Goal: Transaction & Acquisition: Purchase product/service

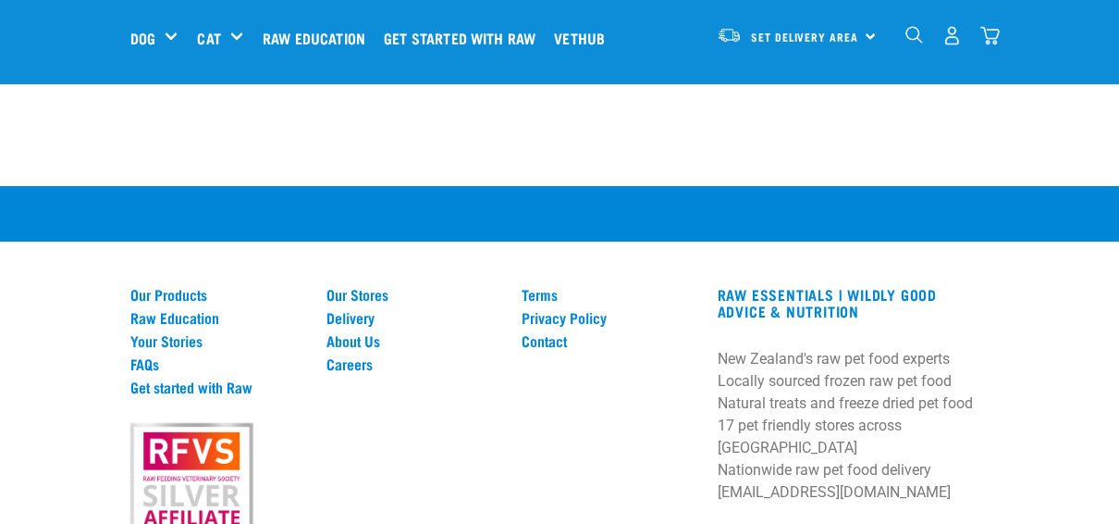
scroll to position [1202, 0]
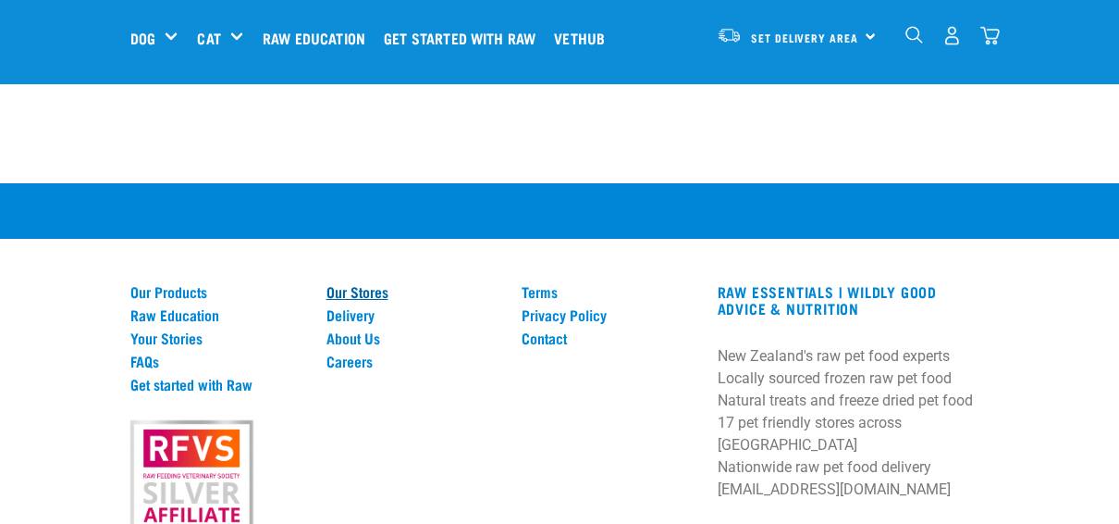
click at [327, 291] on link "Our Stores" at bounding box center [414, 291] width 174 height 17
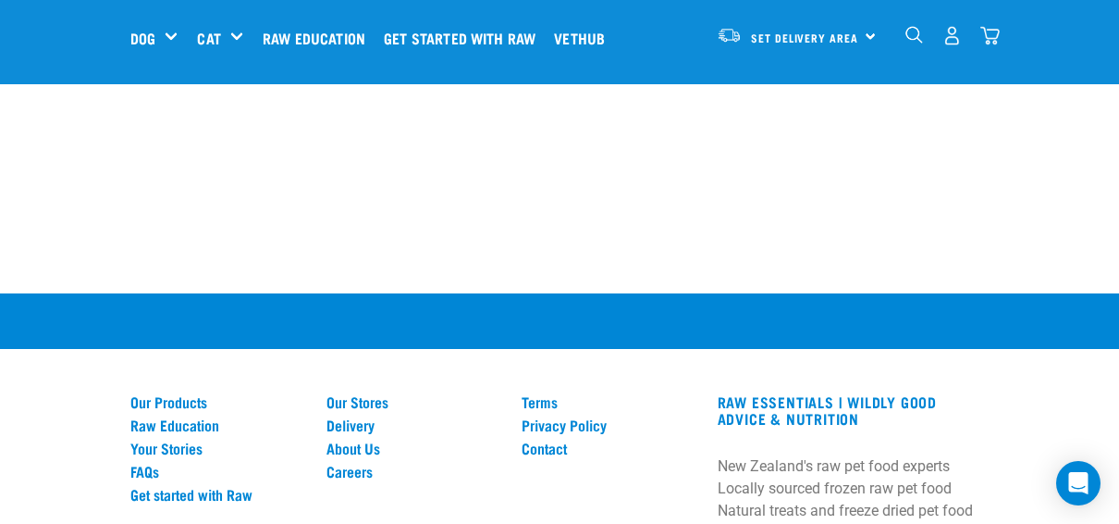
scroll to position [3710, 0]
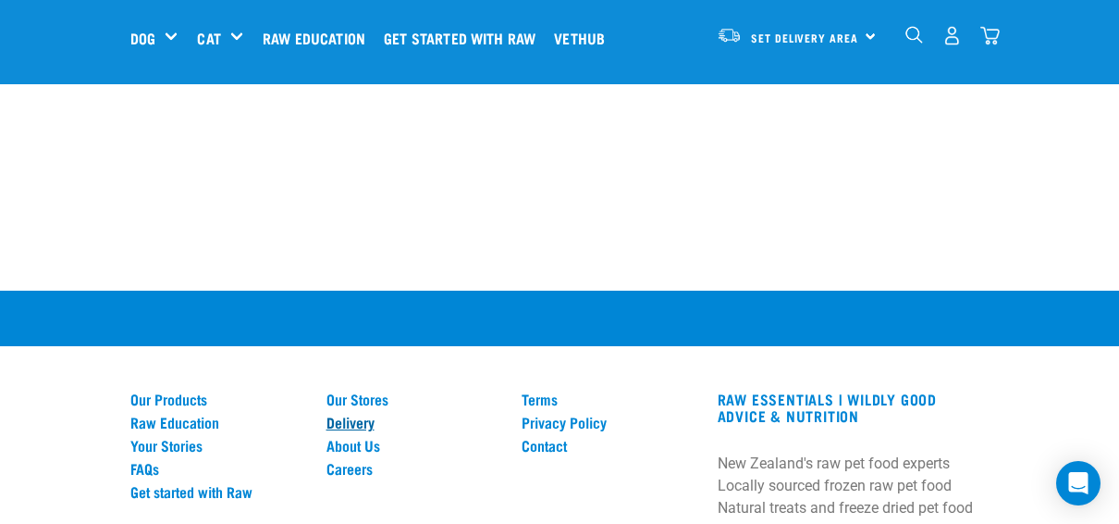
click at [327, 414] on link "Delivery" at bounding box center [414, 422] width 174 height 17
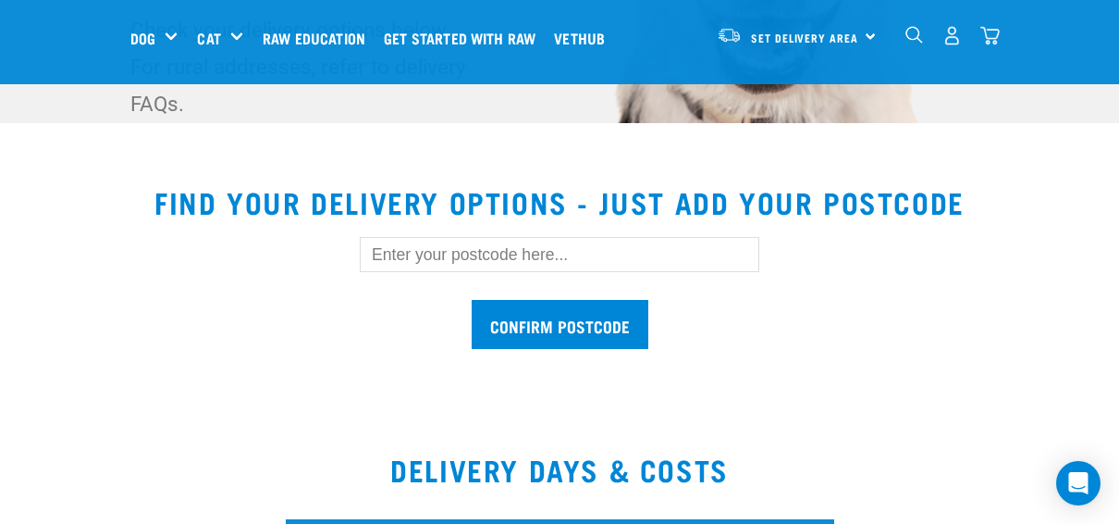
scroll to position [507, 0]
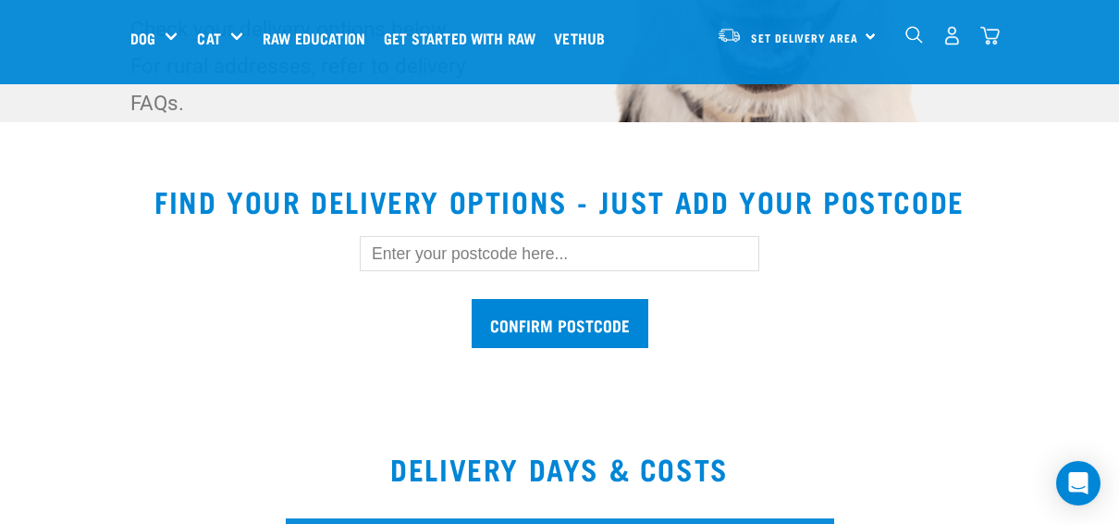
click at [404, 236] on input "text" at bounding box center [560, 253] width 400 height 35
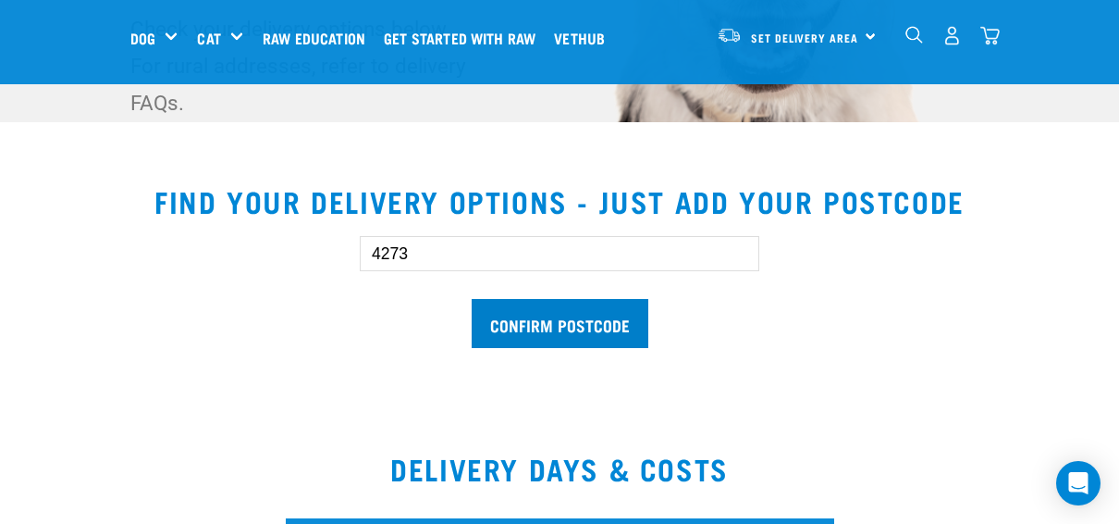
type input "4273"
click at [539, 299] on input "Confirm postcode" at bounding box center [560, 323] width 177 height 49
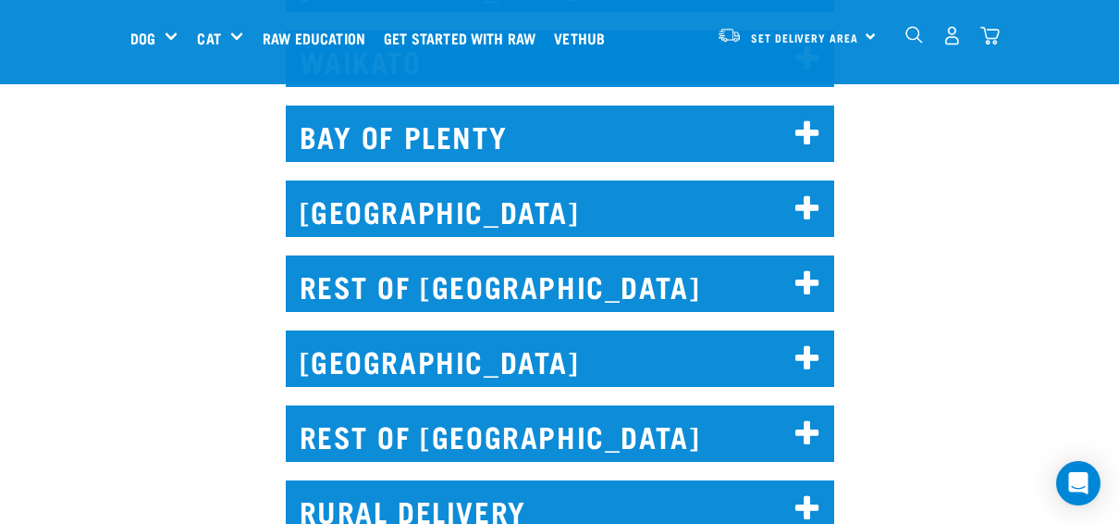
scroll to position [1571, 0]
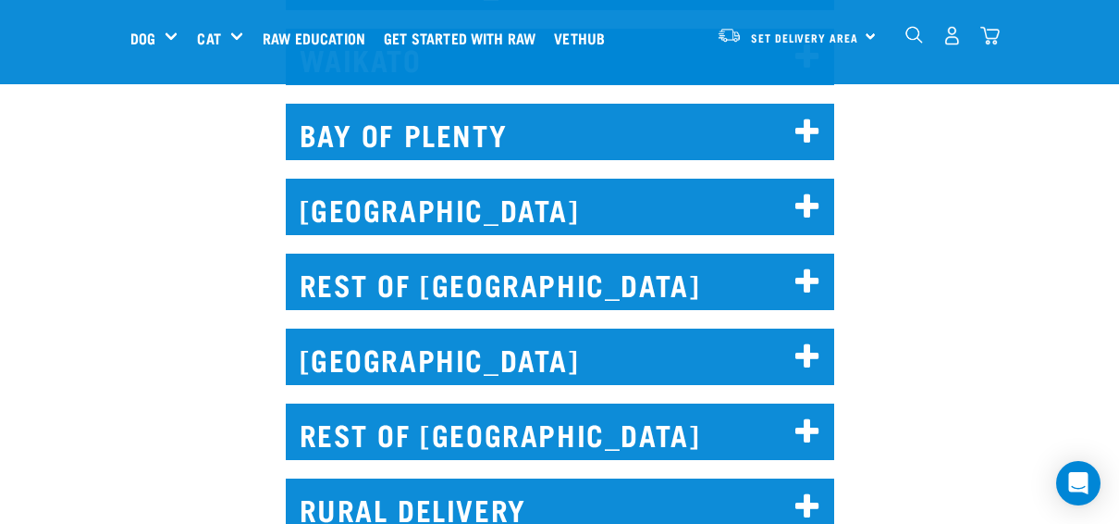
click at [508, 253] on h2 "REST OF NORTH ISLAND" at bounding box center [560, 281] width 549 height 56
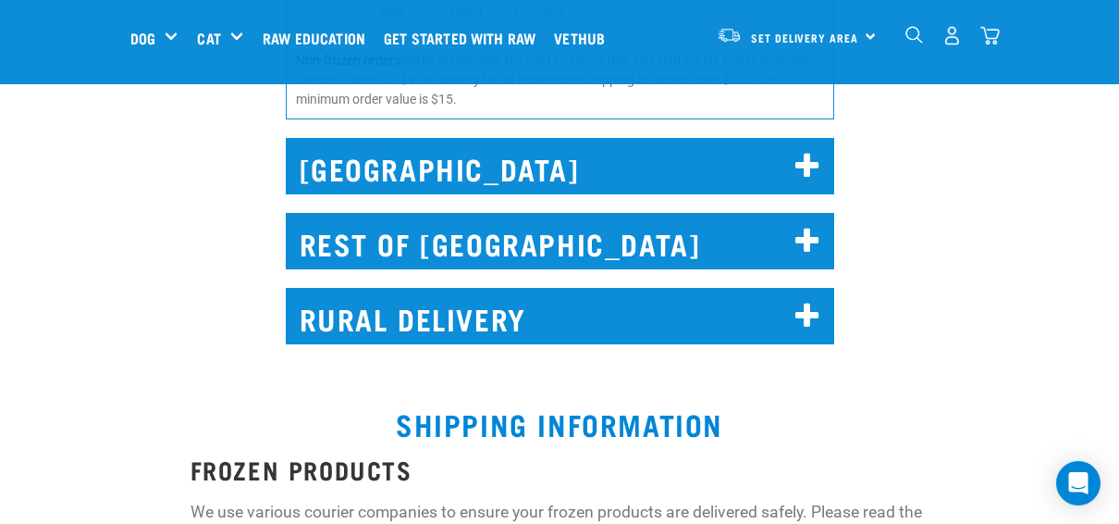
scroll to position [2928, 0]
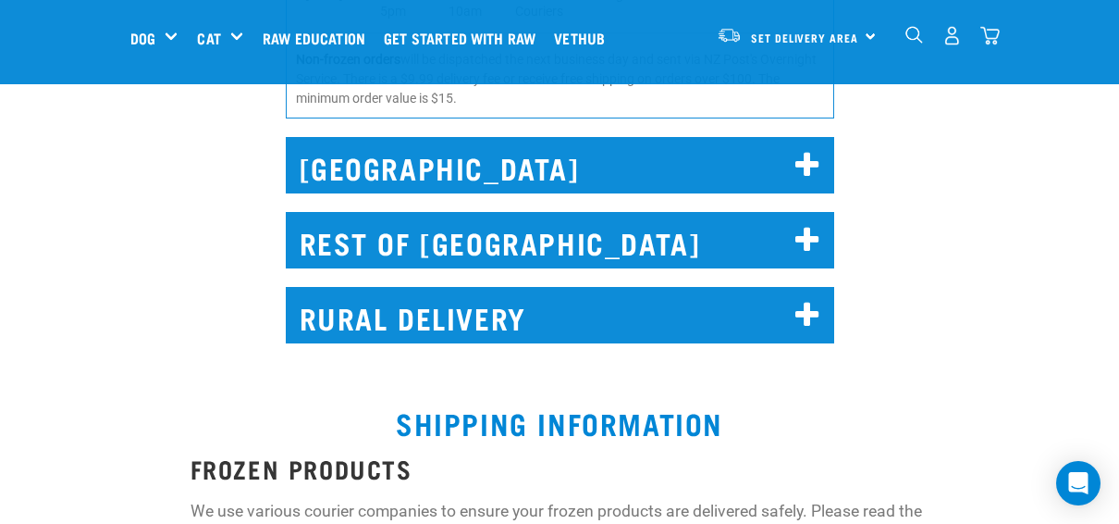
click at [395, 287] on h2 "RURAL DELIVERY" at bounding box center [560, 315] width 549 height 56
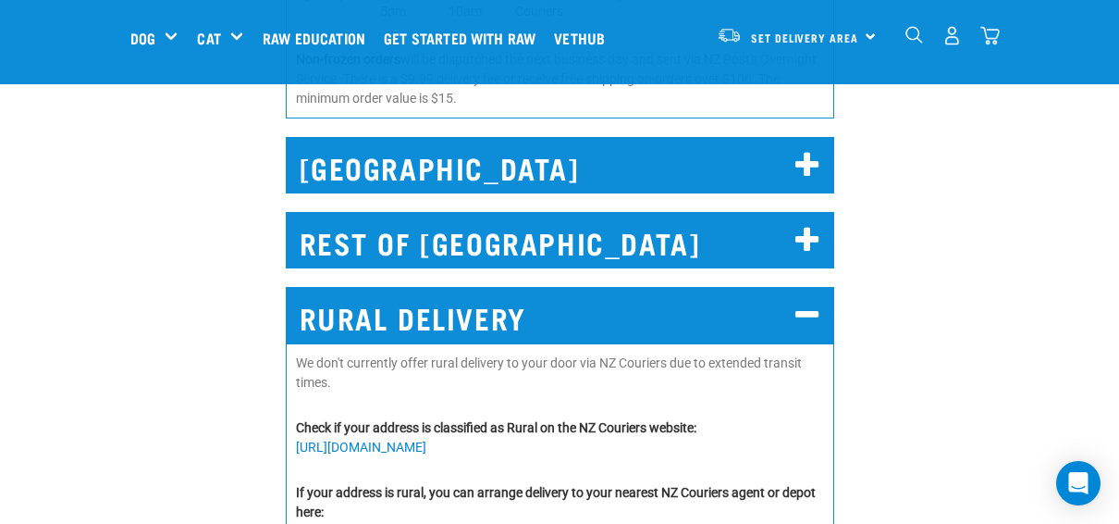
click at [427, 523] on link "https://nzcextras.co.nz/nearestlocation/" at bounding box center [361, 531] width 130 height 15
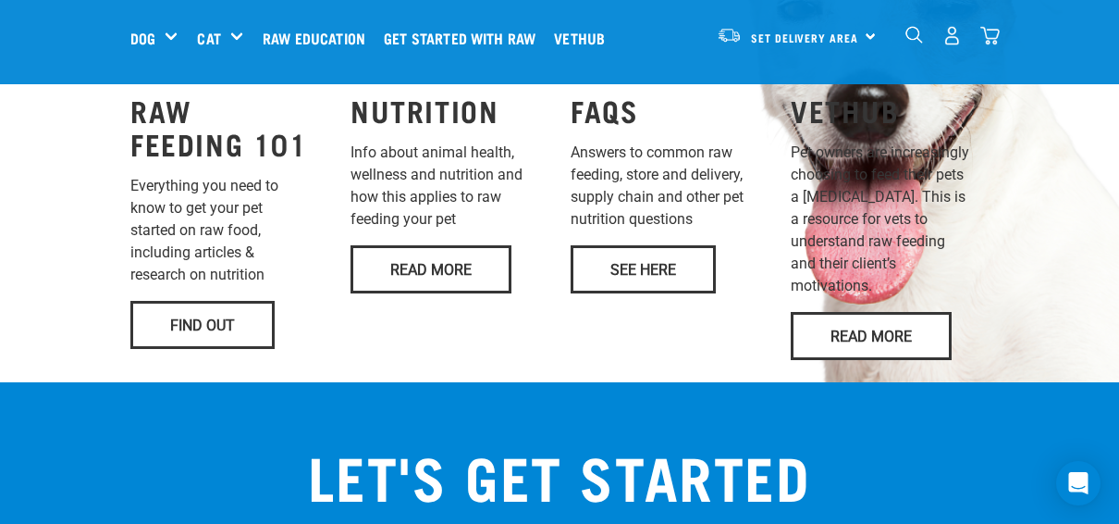
scroll to position [1382, 0]
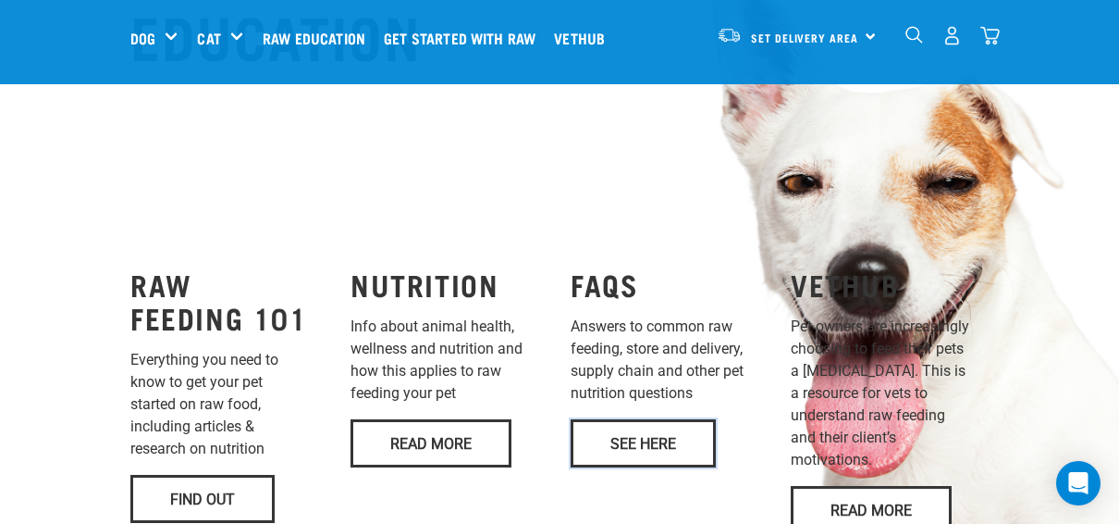
click at [623, 419] on link "See Here" at bounding box center [643, 443] width 145 height 48
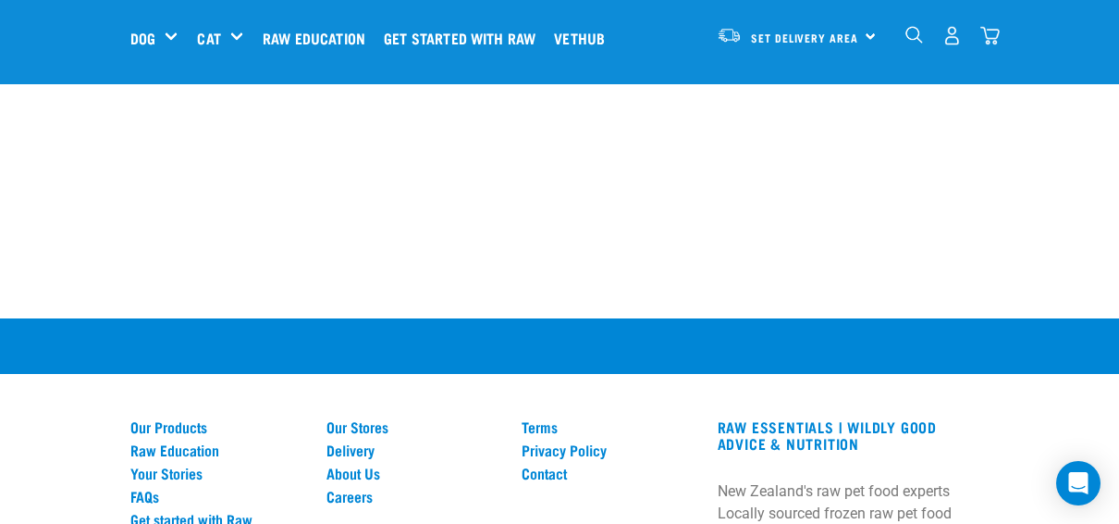
scroll to position [1969, 0]
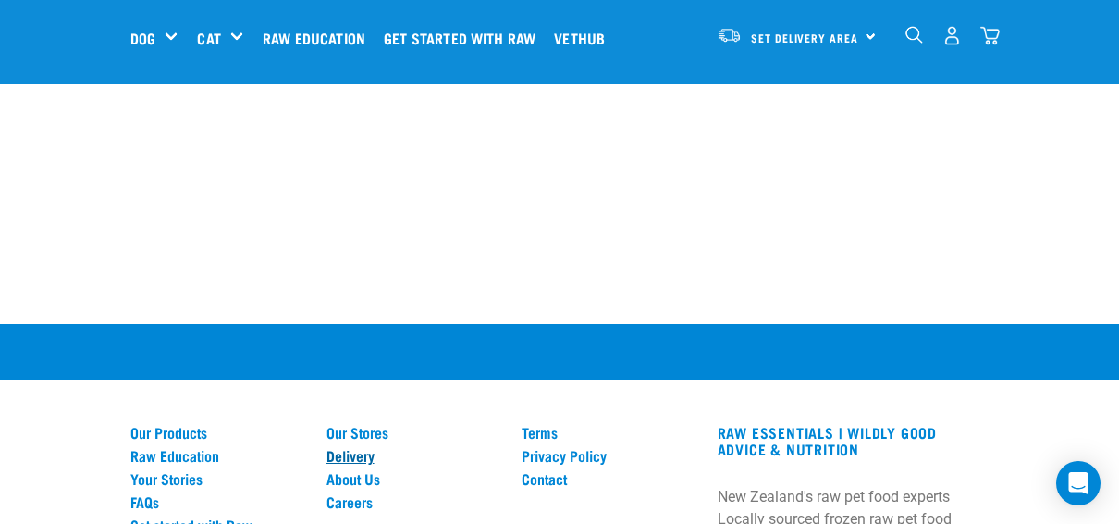
click at [327, 447] on link "Delivery" at bounding box center [414, 455] width 174 height 17
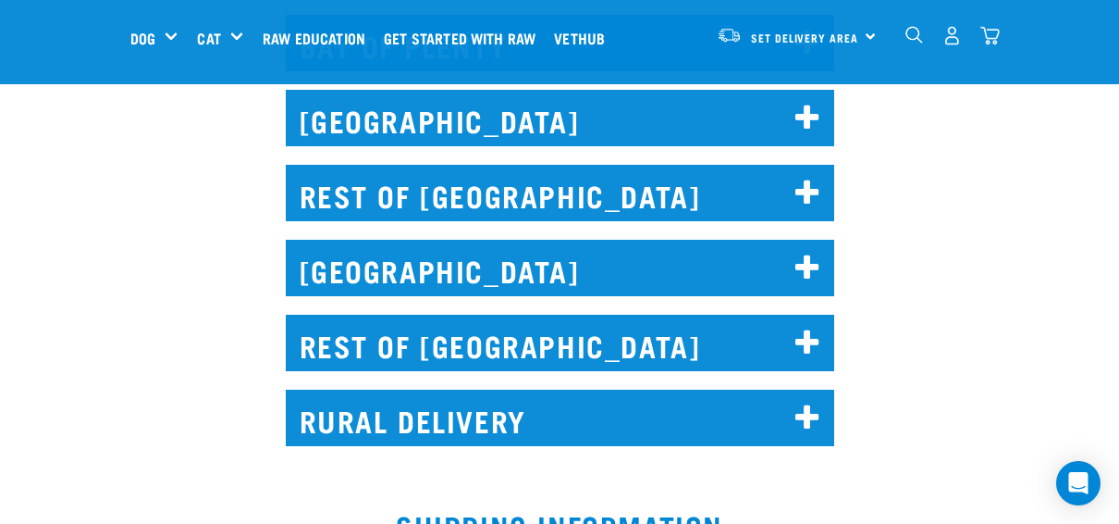
scroll to position [1265, 0]
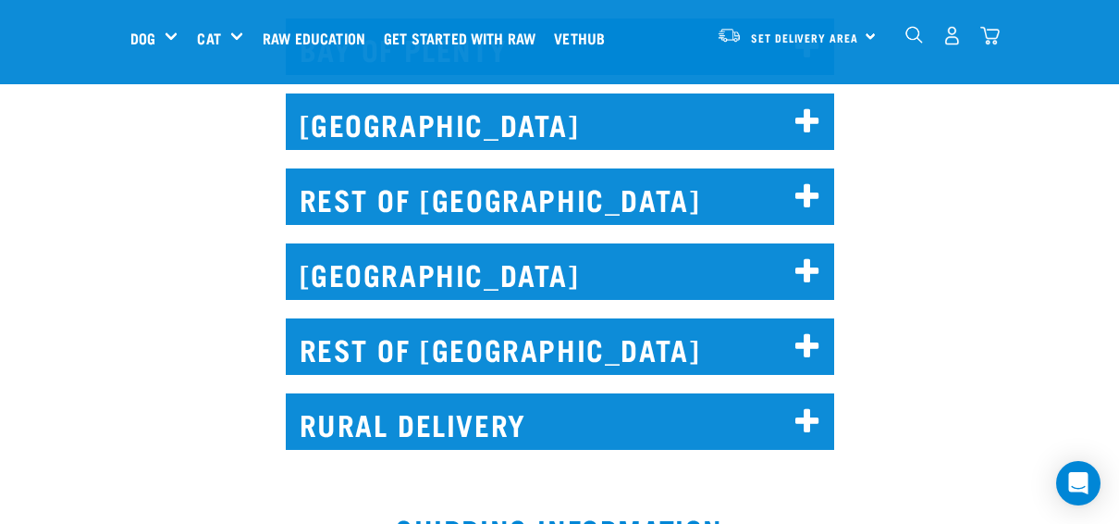
click at [561, 168] on h2 "REST OF NORTH ISLAND" at bounding box center [560, 196] width 549 height 56
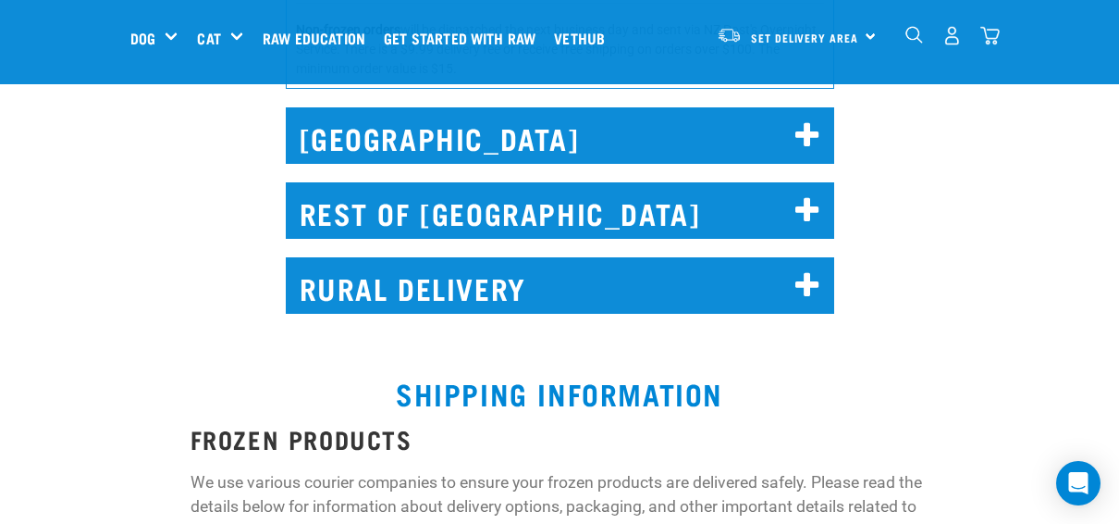
scroll to position [2560, 0]
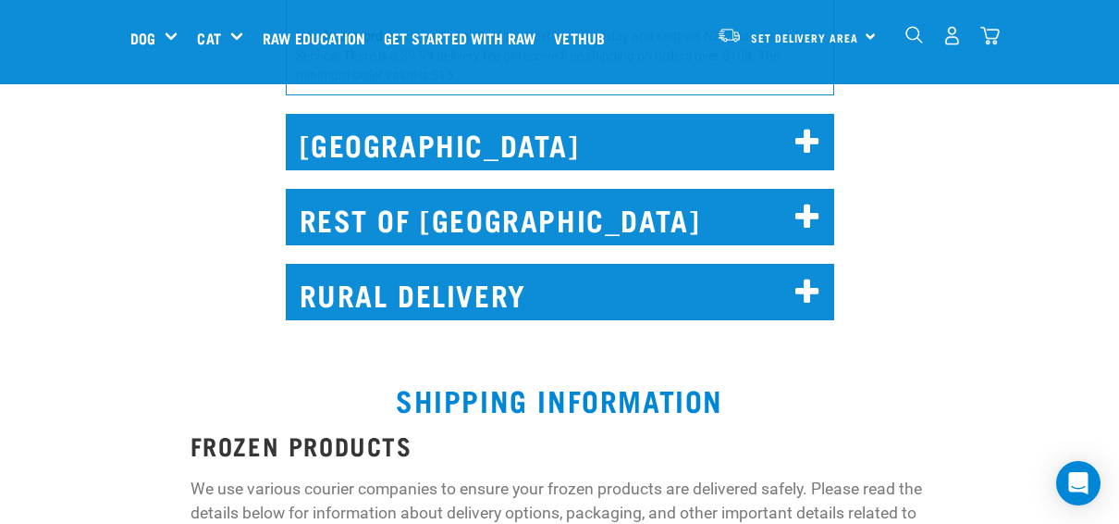
click at [653, 264] on h2 "RURAL DELIVERY" at bounding box center [560, 292] width 549 height 56
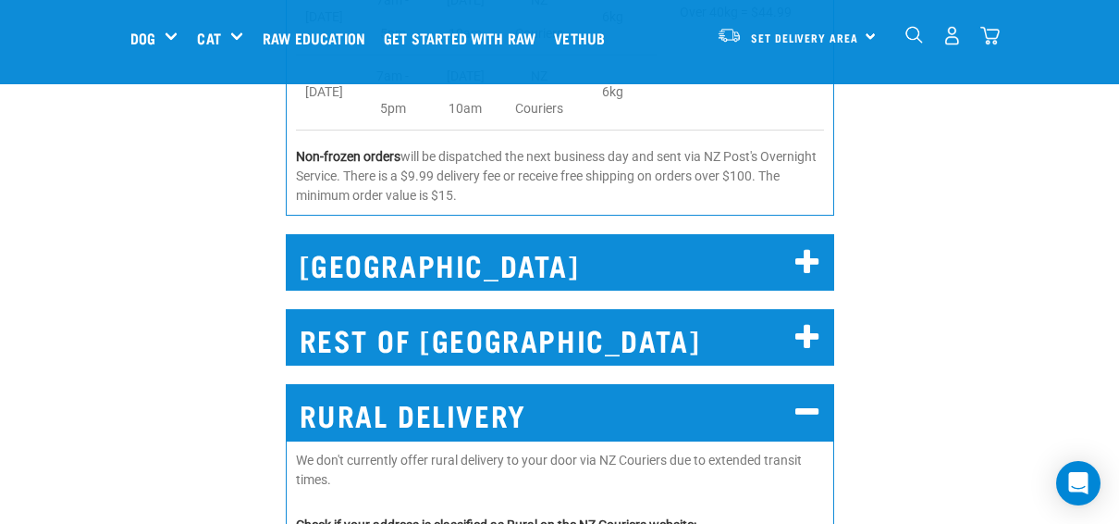
scroll to position [2157, 0]
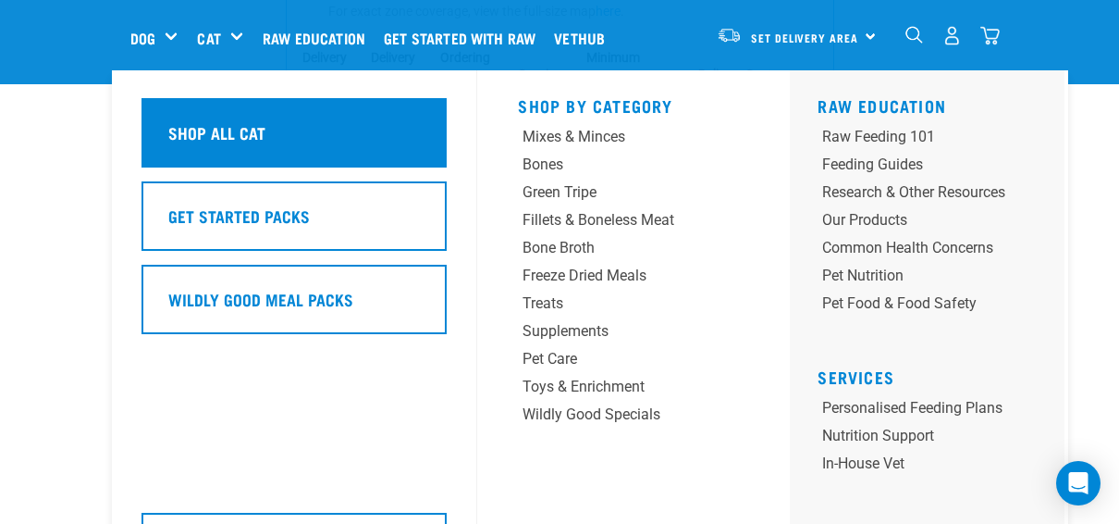
click at [142, 119] on div "Shop All Cat" at bounding box center [294, 132] width 305 height 69
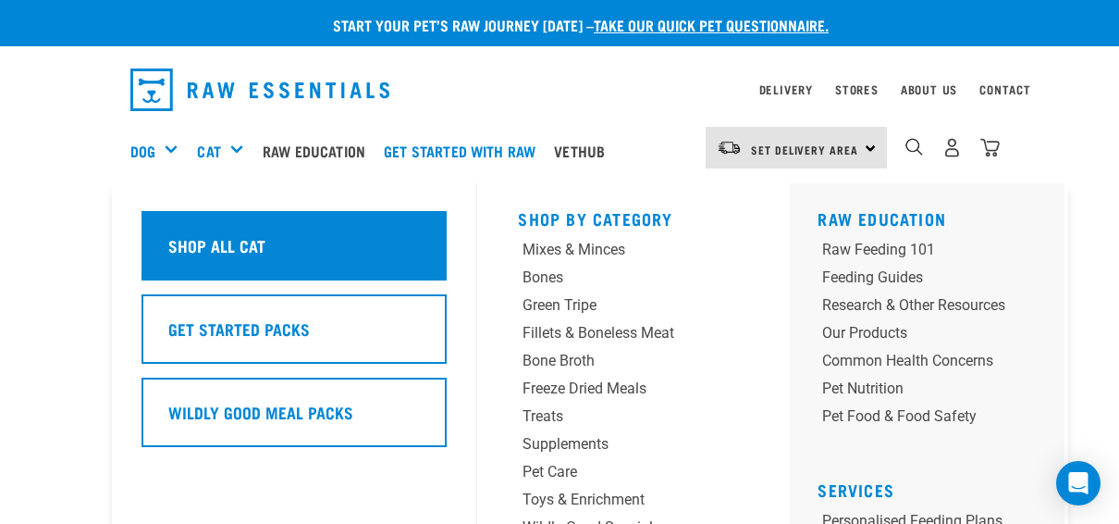
click at [169, 233] on h5 "Shop All Cat" at bounding box center [216, 245] width 97 height 24
